Goal: Task Accomplishment & Management: Use online tool/utility

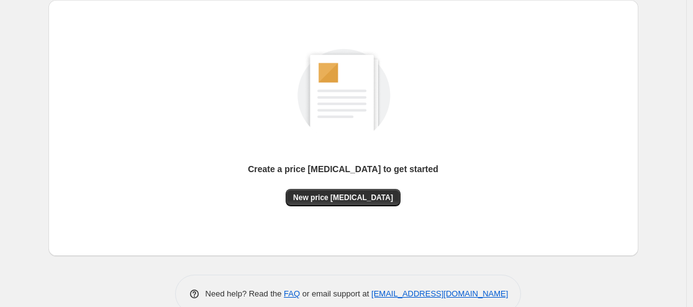
scroll to position [151, 0]
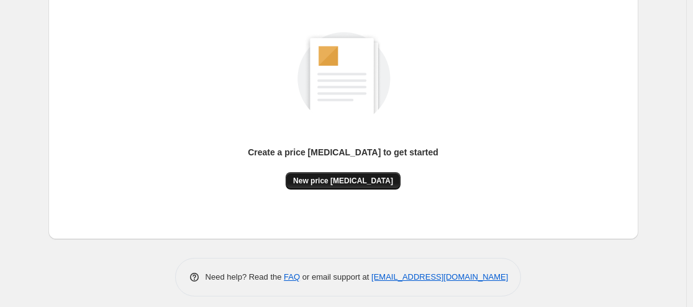
click at [338, 179] on span "New price change job" at bounding box center [343, 181] width 100 height 10
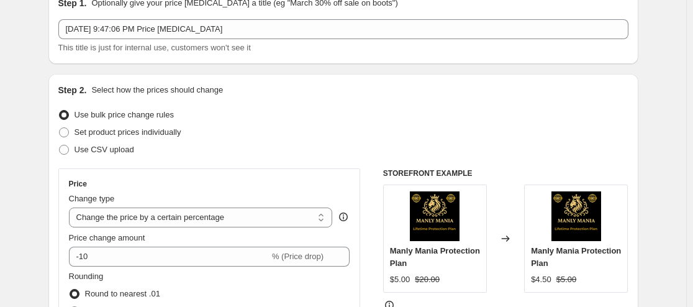
scroll to position [54, 0]
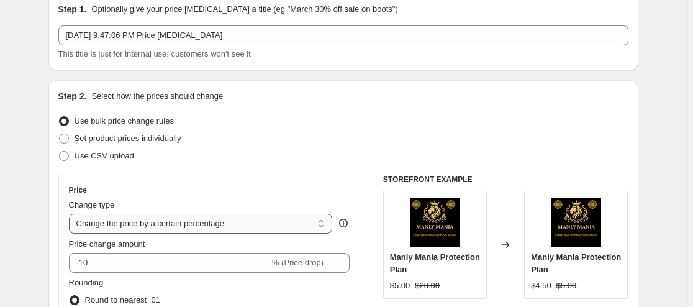
click at [147, 218] on select "Change the price to a certain amount Change the price by a certain amount Chang…" at bounding box center [201, 224] width 264 height 20
select select "no_change"
click at [71, 214] on select "Change the price to a certain amount Change the price by a certain amount Chang…" at bounding box center [201, 224] width 264 height 20
click at [161, 180] on div "Price Change type Change the price to a certain amount Change the price by a ce…" at bounding box center [209, 286] width 302 height 224
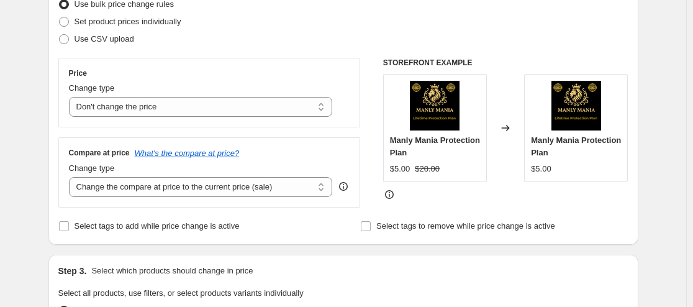
scroll to position [192, 0]
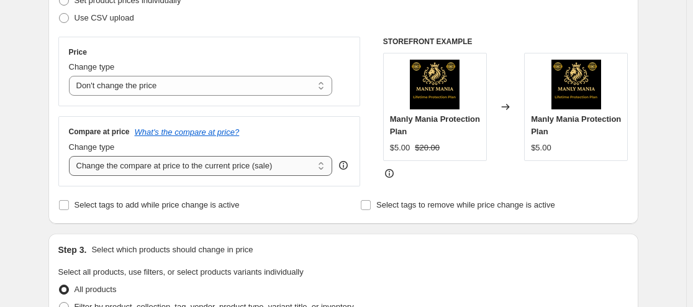
click at [132, 161] on select "Change the compare at price to the current price (sale) Change the compare at p…" at bounding box center [201, 166] width 264 height 20
select select "percentage"
click at [71, 156] on select "Change the compare at price to the current price (sale) Change the compare at p…" at bounding box center [201, 166] width 264 height 20
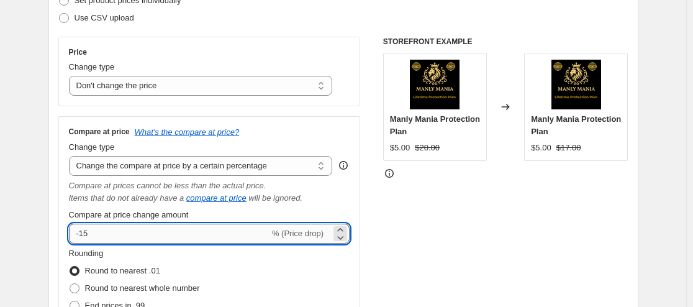
click at [180, 227] on input "-15" at bounding box center [169, 234] width 201 height 20
click at [81, 238] on input "-15" at bounding box center [169, 234] width 201 height 20
type input "15"
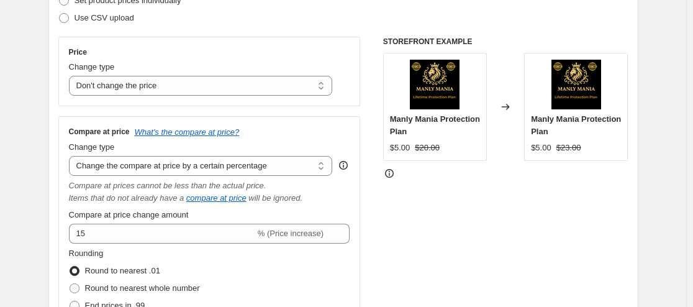
click at [227, 207] on div "Compare at price What's the compare at price? Change type Change the compare at…" at bounding box center [209, 243] width 281 height 232
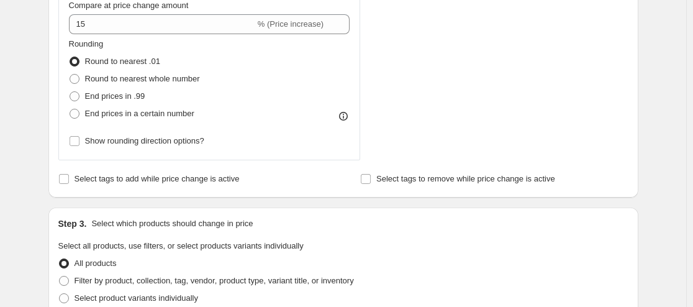
scroll to position [402, 0]
click at [125, 97] on span "End prices in .99" at bounding box center [115, 95] width 60 height 9
click at [70, 91] on input "End prices in .99" at bounding box center [70, 91] width 1 height 1
radio input "true"
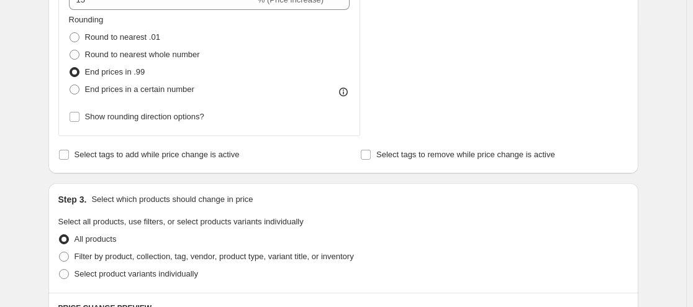
scroll to position [430, 0]
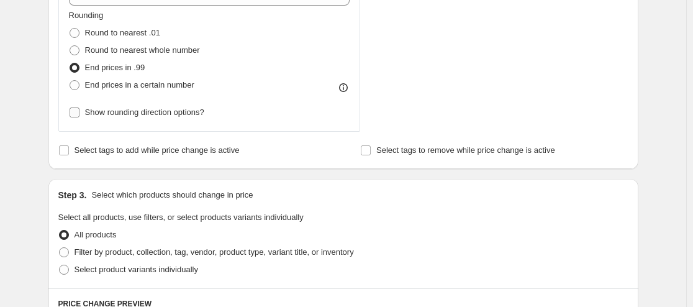
click at [135, 119] on span "Show rounding direction options?" at bounding box center [144, 112] width 119 height 12
click at [79, 117] on input "Show rounding direction options?" at bounding box center [75, 112] width 10 height 10
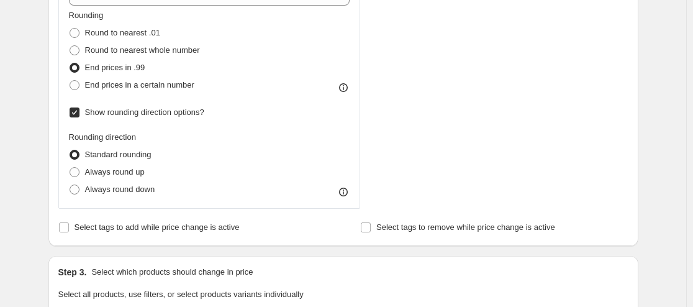
click at [128, 113] on span "Show rounding direction options?" at bounding box center [144, 111] width 119 height 9
click at [79, 113] on input "Show rounding direction options?" at bounding box center [75, 112] width 10 height 10
checkbox input "false"
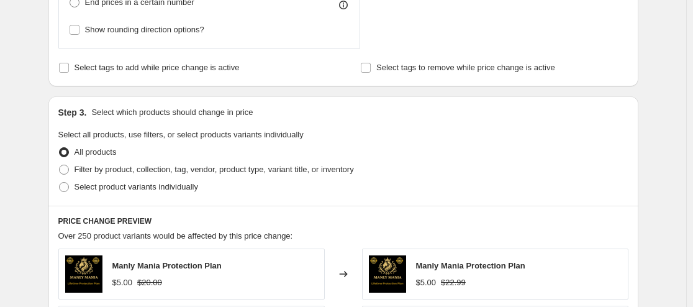
scroll to position [514, 0]
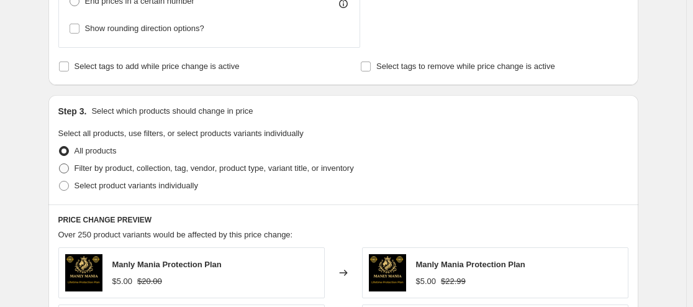
click at [130, 166] on span "Filter by product, collection, tag, vendor, product type, variant title, or inv…" at bounding box center [214, 167] width 279 height 9
click at [60, 164] on input "Filter by product, collection, tag, vendor, product type, variant title, or inv…" at bounding box center [59, 163] width 1 height 1
radio input "true"
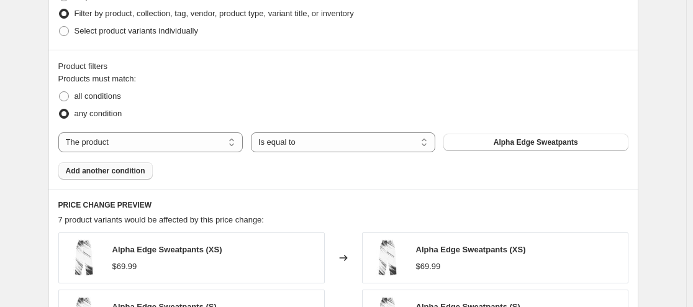
scroll to position [669, 0]
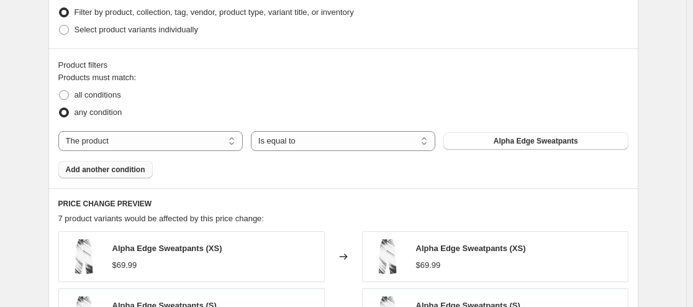
click at [138, 173] on span "Add another condition" at bounding box center [105, 170] width 79 height 10
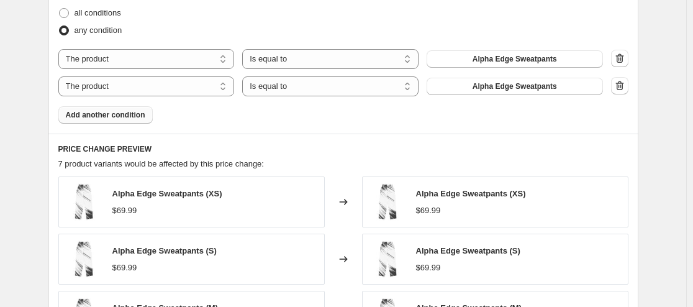
scroll to position [746, 0]
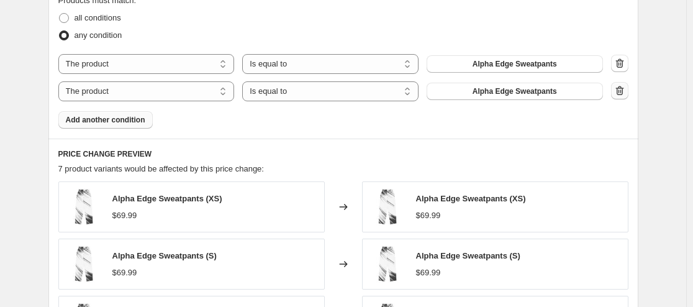
click at [619, 88] on icon "button" at bounding box center [619, 90] width 12 height 12
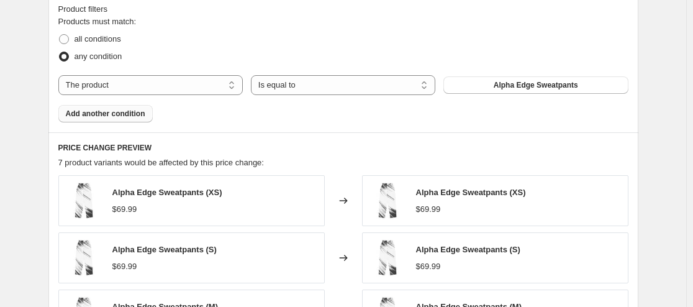
scroll to position [656, 0]
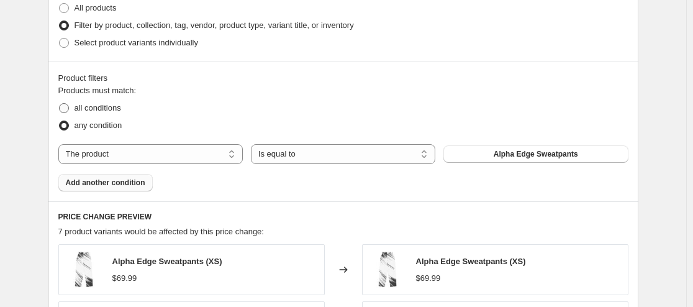
click at [98, 106] on span "all conditions" at bounding box center [98, 107] width 47 height 9
click at [60, 104] on input "all conditions" at bounding box center [59, 103] width 1 height 1
radio input "true"
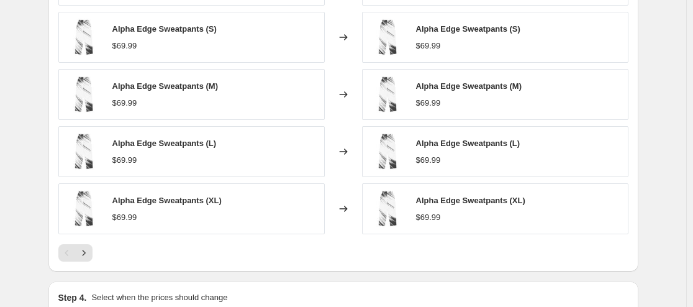
scroll to position [936, 0]
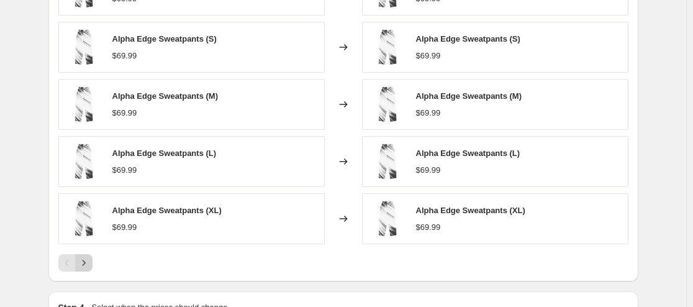
click at [89, 261] on icon "Next" at bounding box center [84, 262] width 12 height 12
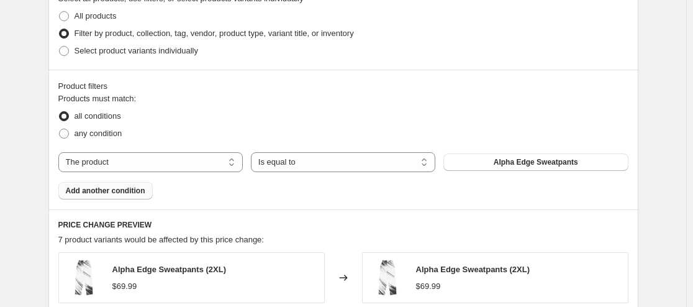
scroll to position [646, 0]
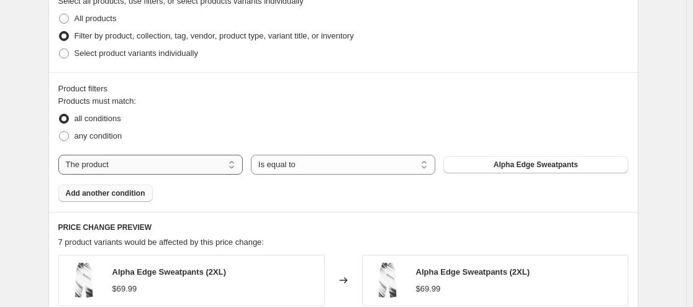
click at [157, 163] on select "The product The product's collection The product's tag The product's vendor The…" at bounding box center [150, 165] width 184 height 20
click at [201, 117] on div "all conditions" at bounding box center [343, 118] width 570 height 17
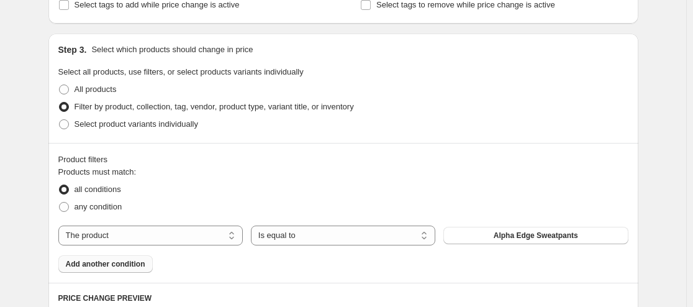
scroll to position [559, 0]
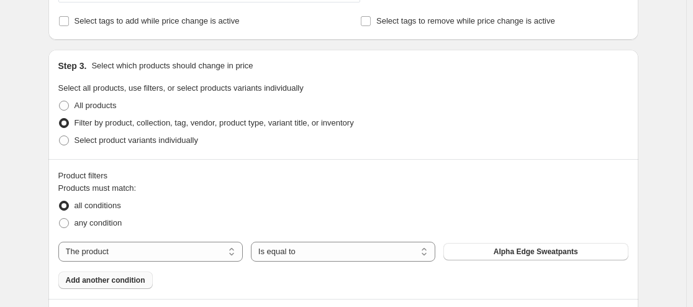
click at [107, 185] on span "Products must match:" at bounding box center [97, 187] width 78 height 9
drag, startPoint x: 104, startPoint y: 125, endPoint x: 101, endPoint y: 112, distance: 14.0
click at [101, 112] on ul "All products Filter by product, collection, tag, vendor, product type, variant …" at bounding box center [343, 123] width 570 height 52
click at [101, 112] on span "All products" at bounding box center [96, 105] width 42 height 12
click at [60, 101] on input "All products" at bounding box center [59, 101] width 1 height 1
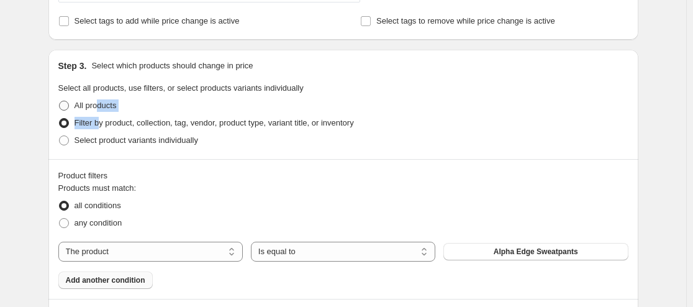
radio input "true"
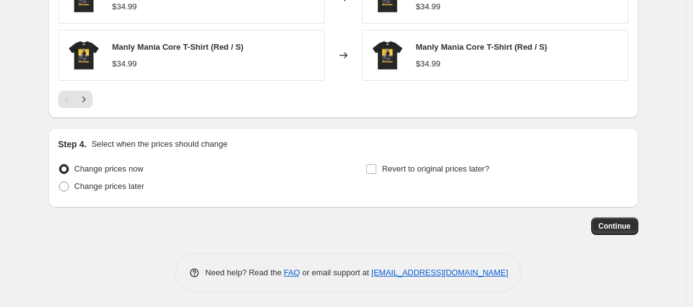
scroll to position [962, 0]
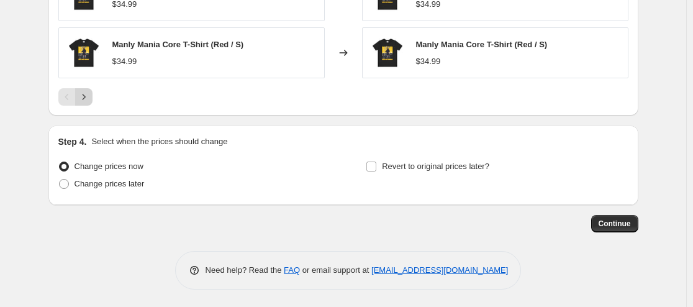
click at [87, 96] on icon "Next" at bounding box center [84, 97] width 12 height 12
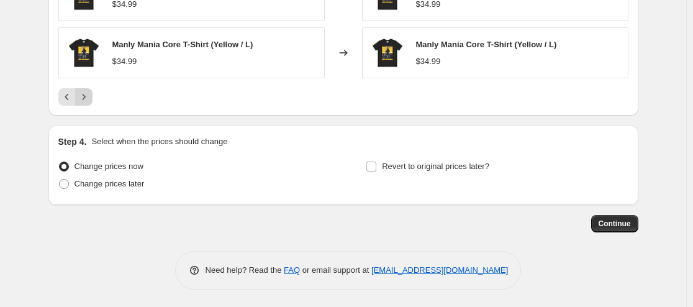
click at [87, 96] on icon "Next" at bounding box center [84, 97] width 12 height 12
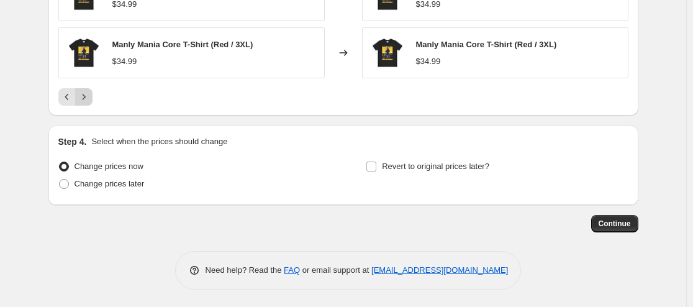
click at [87, 96] on icon "Next" at bounding box center [84, 97] width 12 height 12
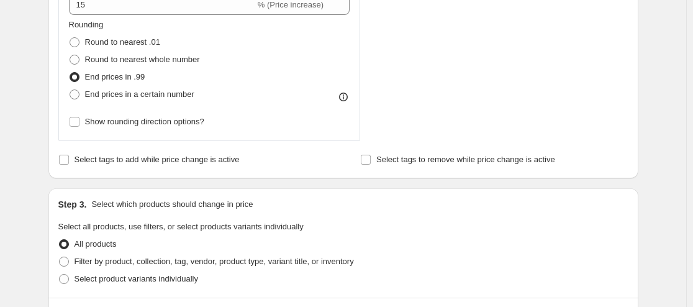
scroll to position [419, 0]
